Goal: Information Seeking & Learning: Learn about a topic

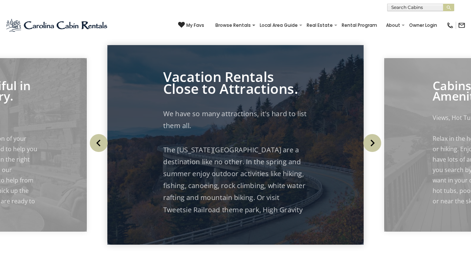
scroll to position [675, 0]
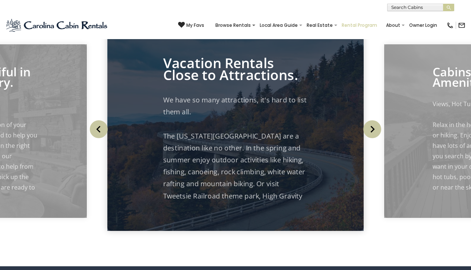
click at [351, 24] on link "Rental Program" at bounding box center [359, 25] width 43 height 10
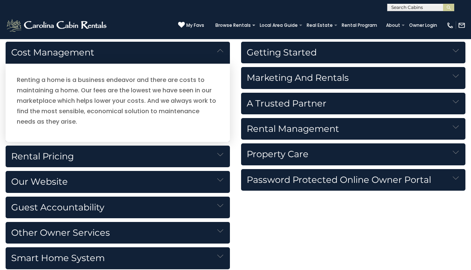
scroll to position [834, 0]
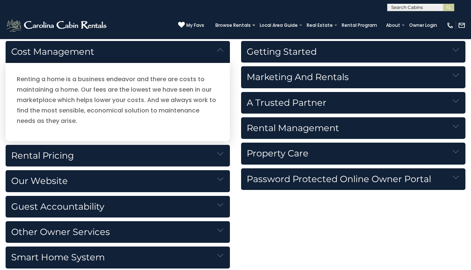
click at [119, 156] on h5 "Rental Pricing" at bounding box center [118, 156] width 224 height 22
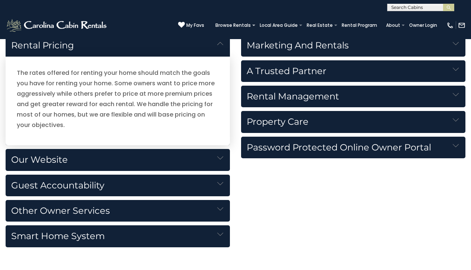
scroll to position [867, 0]
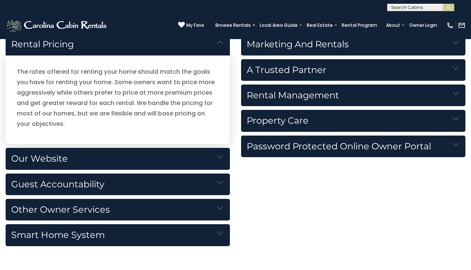
click at [119, 156] on h5 "Our Website" at bounding box center [118, 159] width 224 height 22
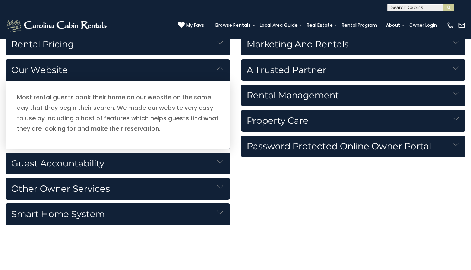
click at [119, 164] on h5 "Guest Accountability" at bounding box center [118, 164] width 224 height 22
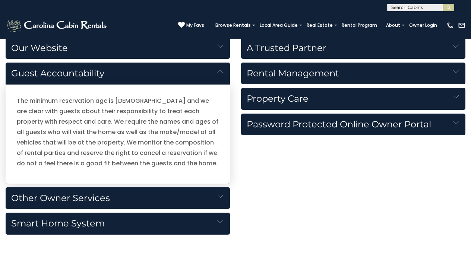
scroll to position [889, 0]
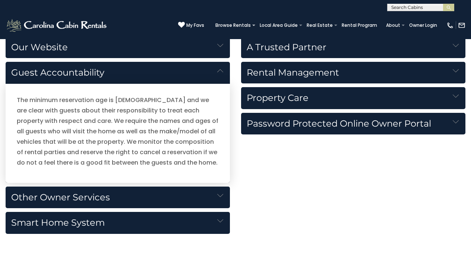
click at [147, 193] on h5 "Other Owner Services" at bounding box center [118, 198] width 224 height 22
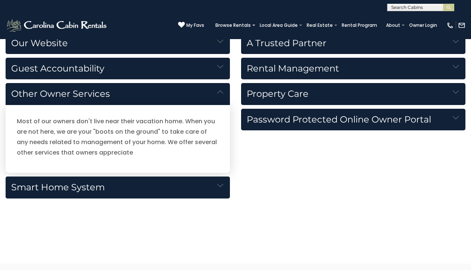
scroll to position [895, 0]
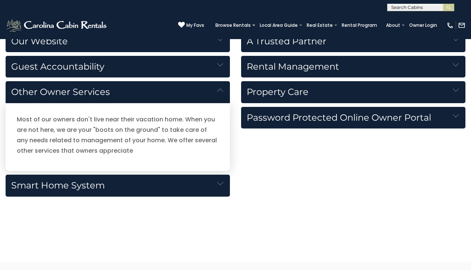
click at [145, 187] on h5 "Smart Home System" at bounding box center [118, 186] width 224 height 22
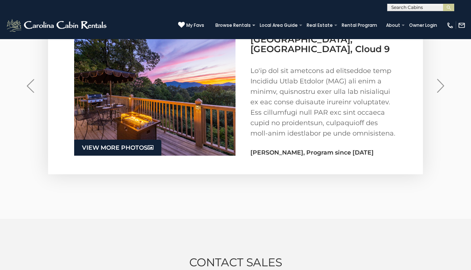
scroll to position [1193, 0]
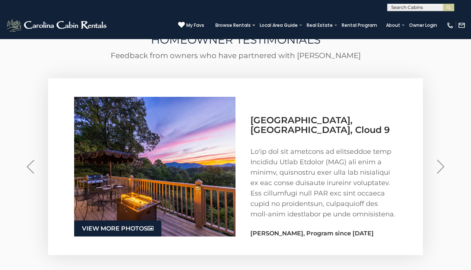
click at [440, 168] on img "Next" at bounding box center [440, 167] width 7 height 14
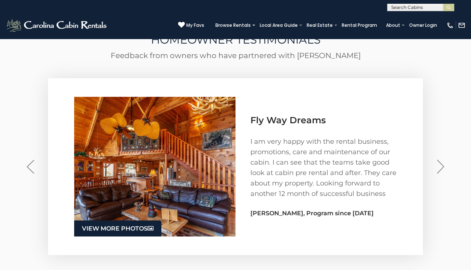
click at [440, 168] on img "Next" at bounding box center [440, 167] width 7 height 14
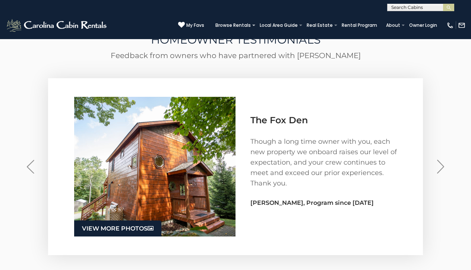
click at [440, 168] on img "Next" at bounding box center [440, 167] width 7 height 14
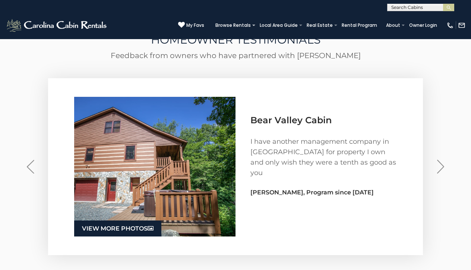
click at [440, 168] on img "Next" at bounding box center [440, 167] width 7 height 14
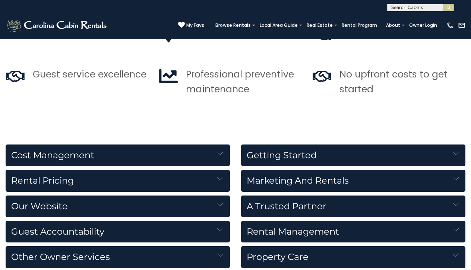
scroll to position [726, 0]
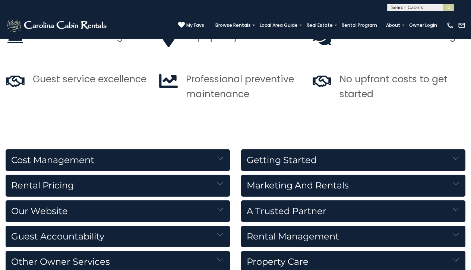
click at [308, 158] on h5 "Getting Started" at bounding box center [353, 160] width 224 height 22
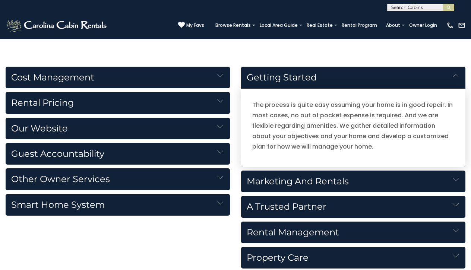
scroll to position [812, 0]
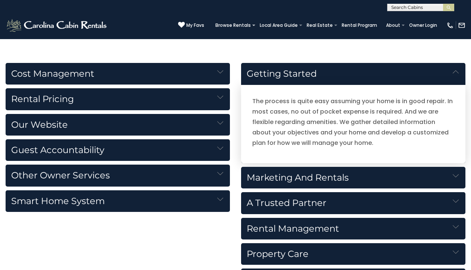
click at [307, 175] on h5 "Marketing and Rentals" at bounding box center [353, 178] width 224 height 22
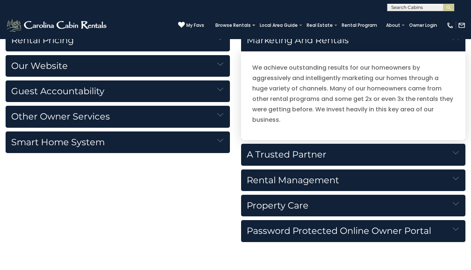
scroll to position [873, 0]
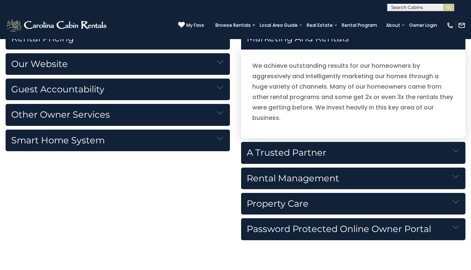
click at [320, 156] on h5 "A Trusted Partner" at bounding box center [353, 153] width 224 height 22
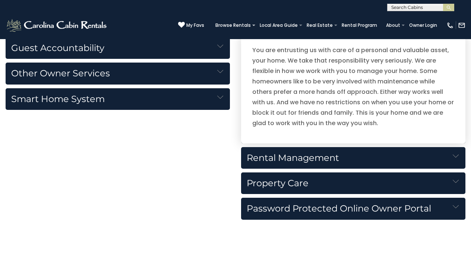
scroll to position [915, 0]
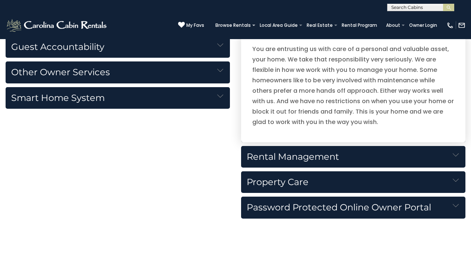
click at [320, 156] on h5 "Rental Management" at bounding box center [353, 157] width 224 height 22
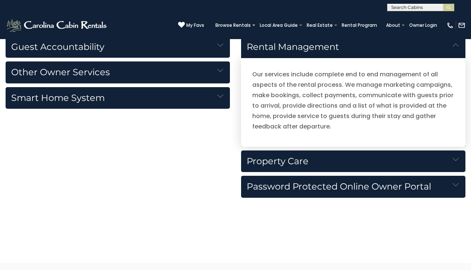
click at [318, 161] on h5 "Property Care" at bounding box center [353, 161] width 224 height 22
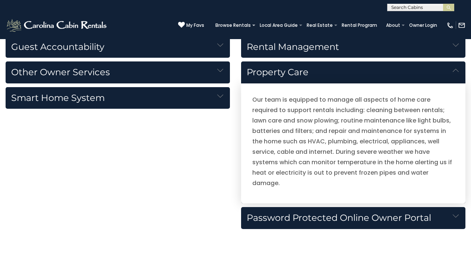
click at [316, 207] on h5 "Password Protected Online Owner Portal" at bounding box center [353, 218] width 224 height 22
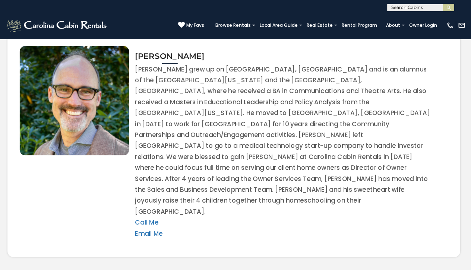
scroll to position [1484, 0]
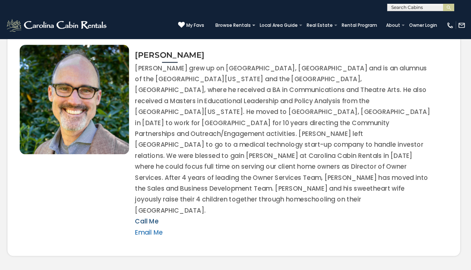
click at [151, 217] on link "Call Me" at bounding box center [146, 221] width 23 height 9
click at [154, 217] on link "Call Me" at bounding box center [146, 221] width 23 height 9
